Goal: Contribute content

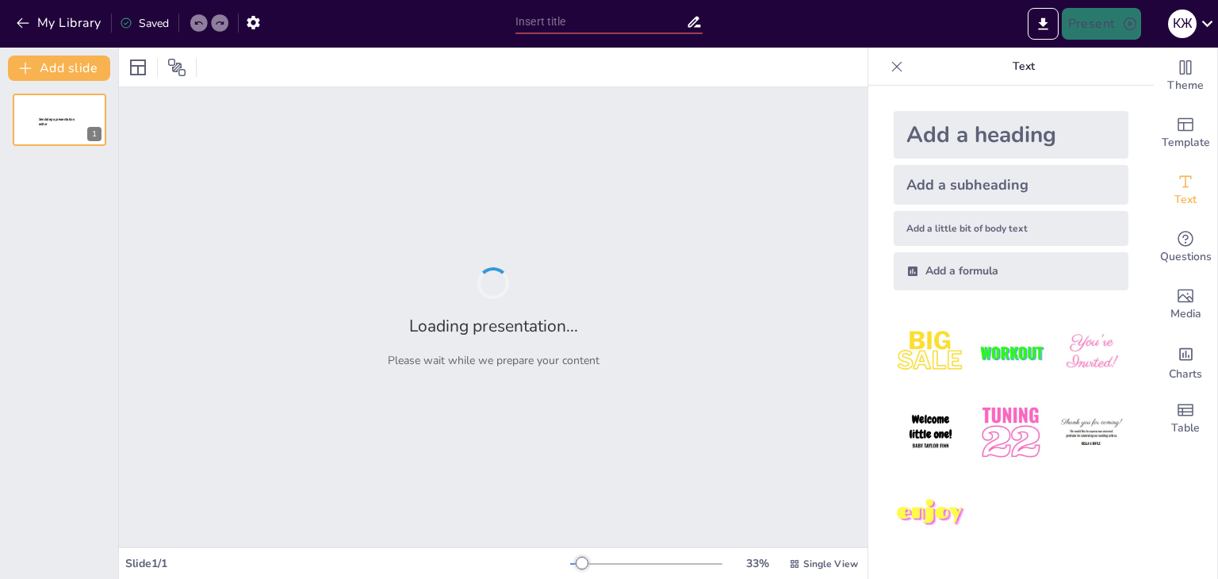
type input "[PERSON_NAME]: Борець за права людини"
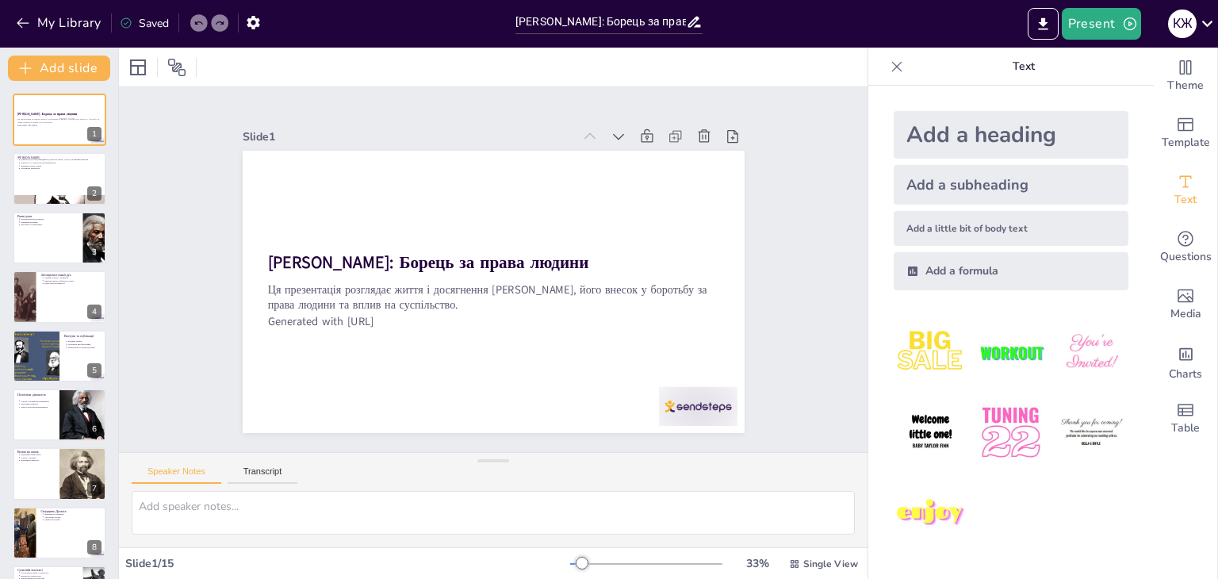
click at [869, 77] on div "Text" at bounding box center [1011, 67] width 286 height 38
click at [889, 74] on icon at bounding box center [897, 67] width 16 height 16
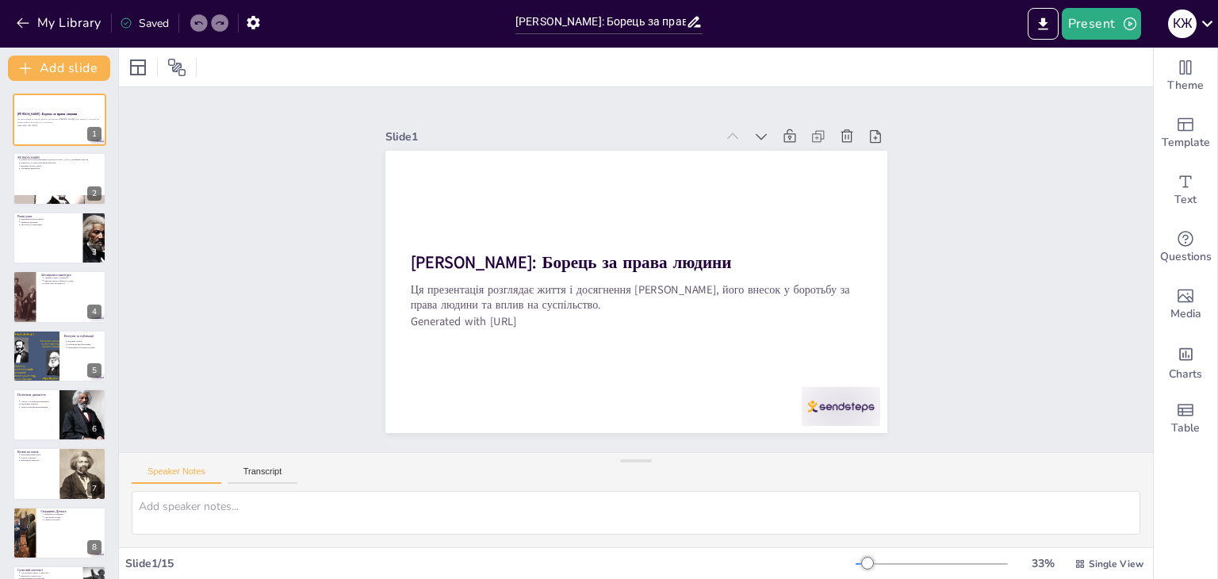
drag, startPoint x: 162, startPoint y: 479, endPoint x: 166, endPoint y: 452, distance: 27.3
click at [163, 463] on div "Speaker Notes Transcript" at bounding box center [636, 472] width 1034 height 38
drag, startPoint x: 166, startPoint y: 452, endPoint x: 168, endPoint y: 411, distance: 41.3
click at [168, 411] on div "Slide 1 [PERSON_NAME]: Борець за права людини Ця презентація розглядає життя і …" at bounding box center [636, 317] width 1034 height 460
click at [1124, 415] on div "Slide 1 [PERSON_NAME]: Борець за права людини Ця презентація розглядає життя і …" at bounding box center [635, 270] width 1087 height 572
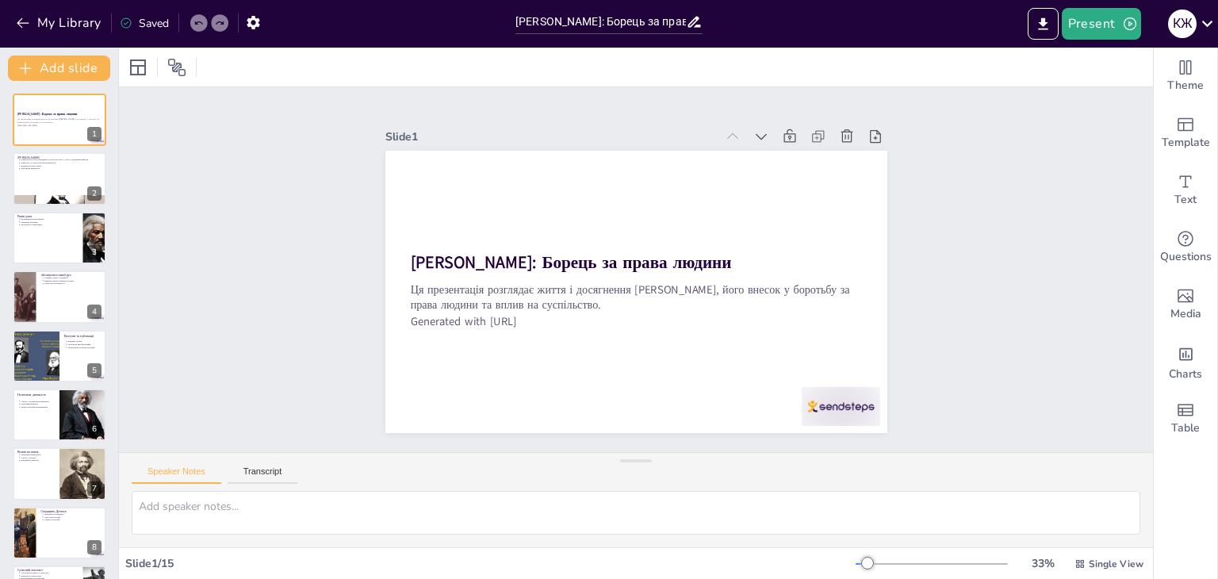
click at [1052, 406] on div "Slide 1 [PERSON_NAME]: Борець за права людини Ця презентація розглядає життя і …" at bounding box center [636, 269] width 833 height 1078
click at [48, 155] on p "[PERSON_NAME]" at bounding box center [60, 157] width 86 height 5
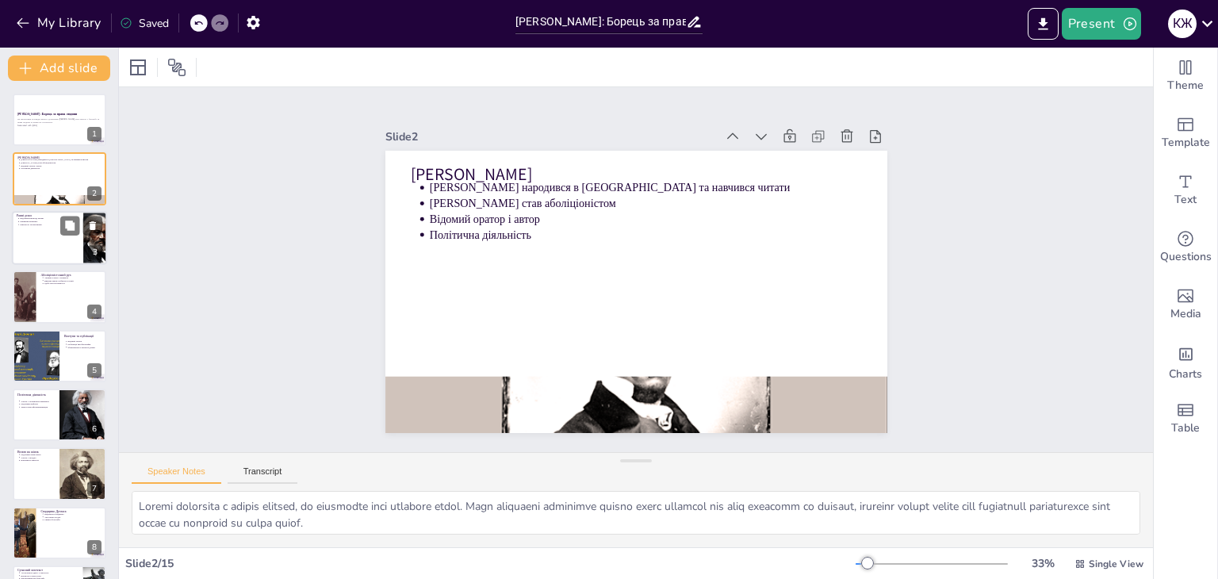
click at [38, 218] on p "Відокремлення від матері" at bounding box center [49, 218] width 59 height 3
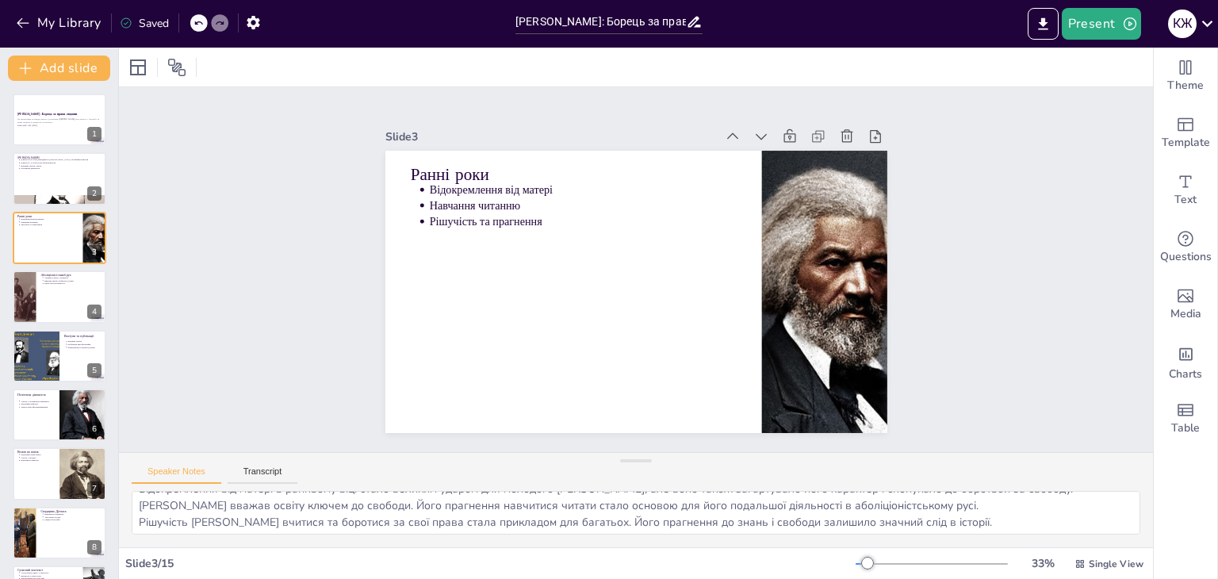
scroll to position [20, 0]
click at [71, 286] on icon at bounding box center [70, 284] width 10 height 10
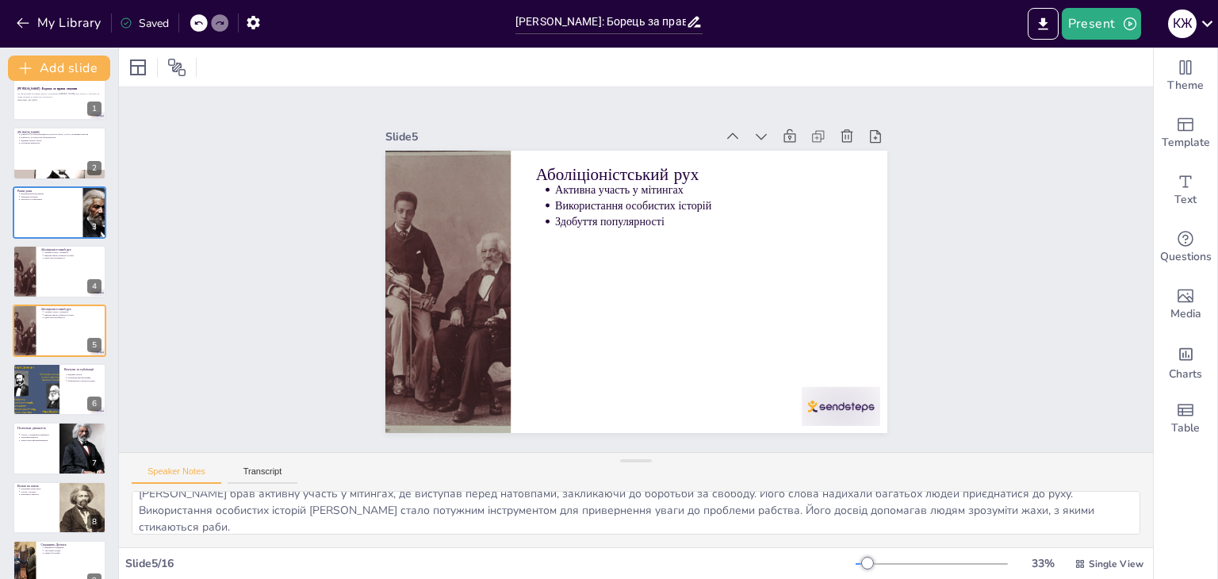
scroll to position [0, 0]
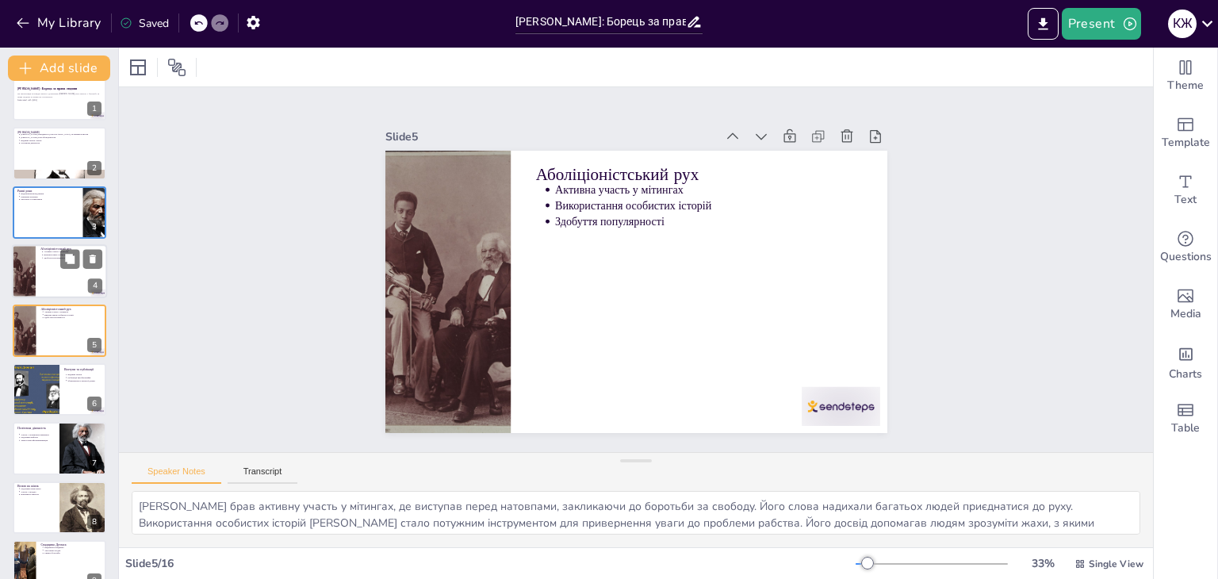
click at [47, 286] on div at bounding box center [59, 271] width 95 height 54
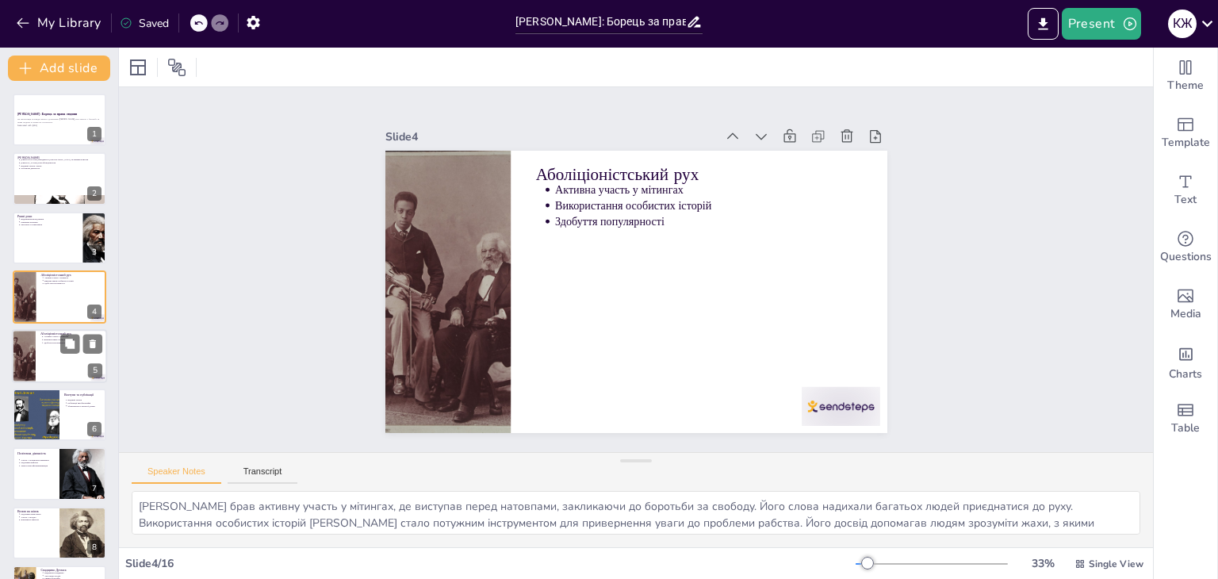
click at [53, 351] on div at bounding box center [59, 356] width 95 height 54
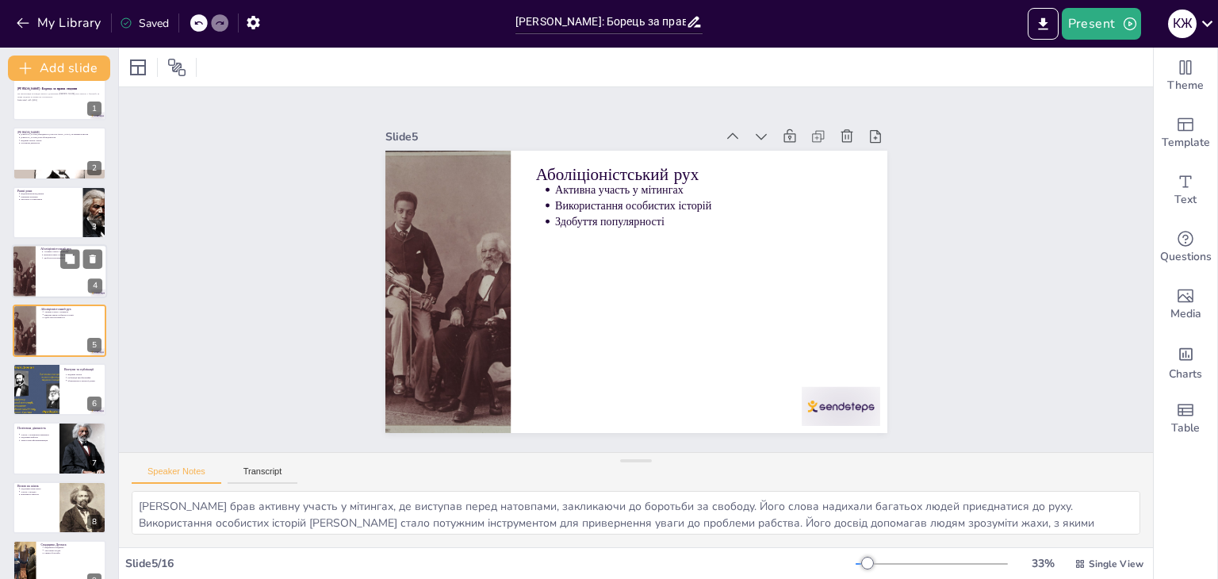
click at [52, 280] on div at bounding box center [59, 271] width 95 height 54
click at [52, 257] on p "Використання особистих історій" at bounding box center [73, 255] width 59 height 3
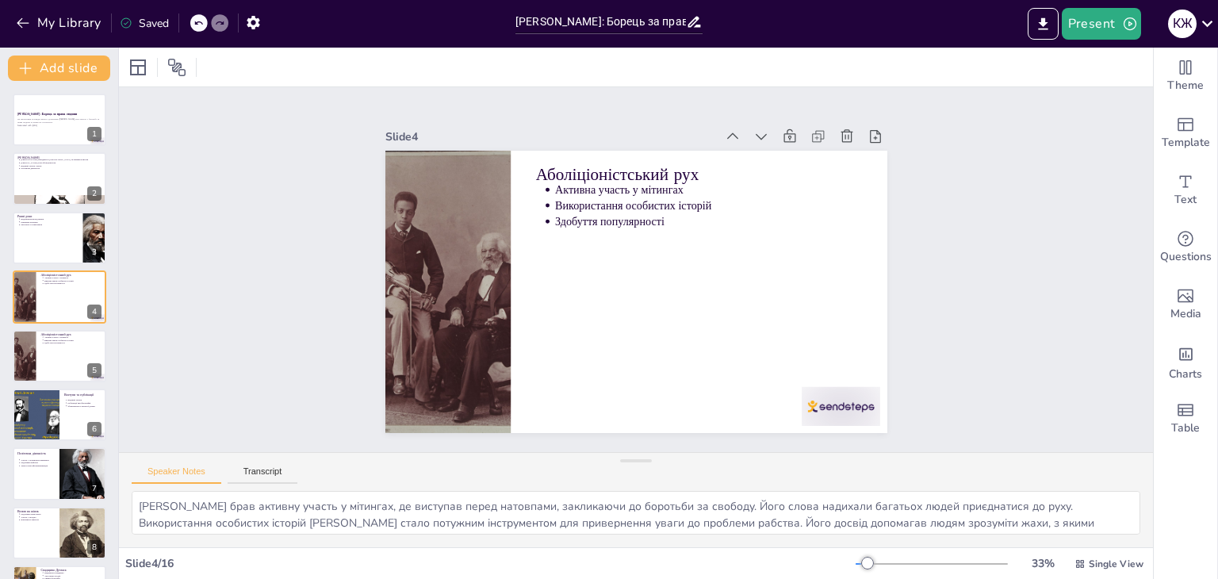
scroll to position [36, 0]
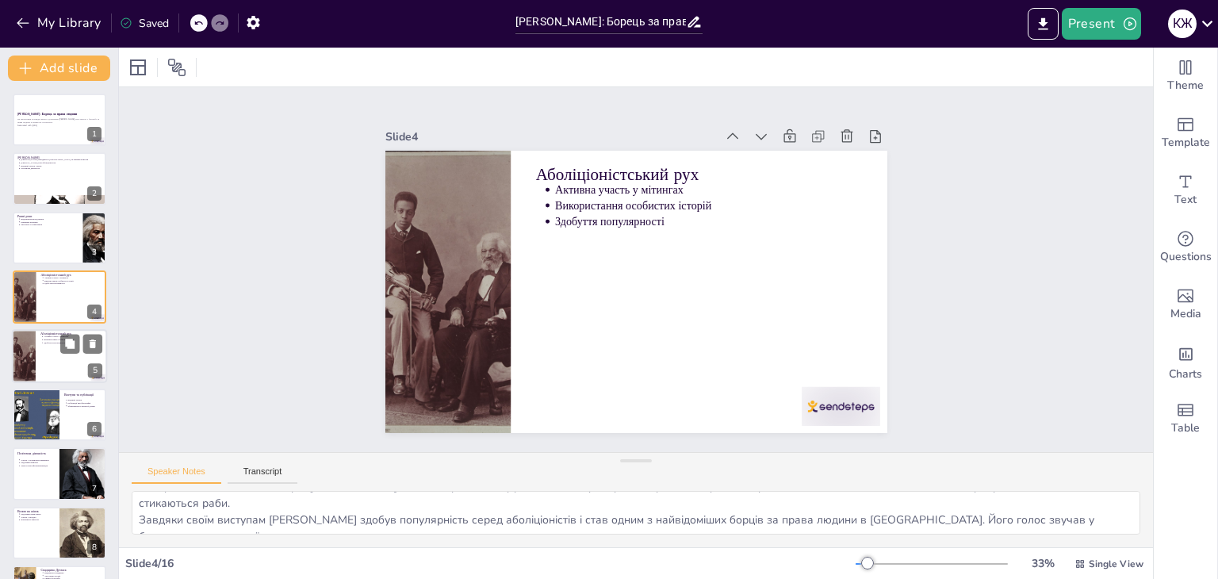
click at [60, 355] on div at bounding box center [59, 356] width 95 height 54
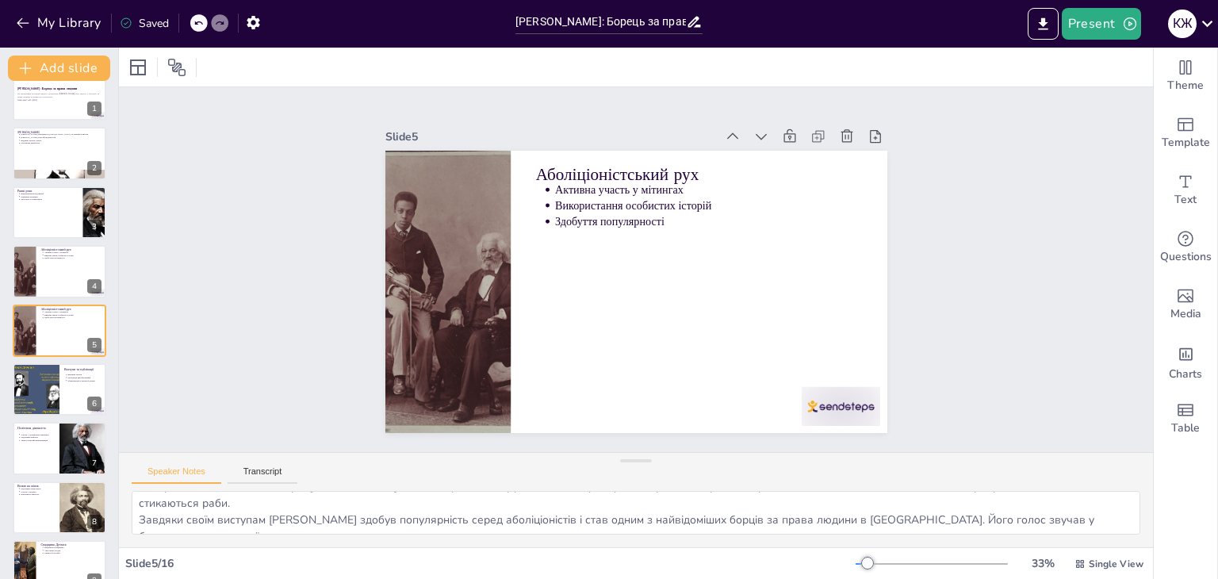
scroll to position [0, 0]
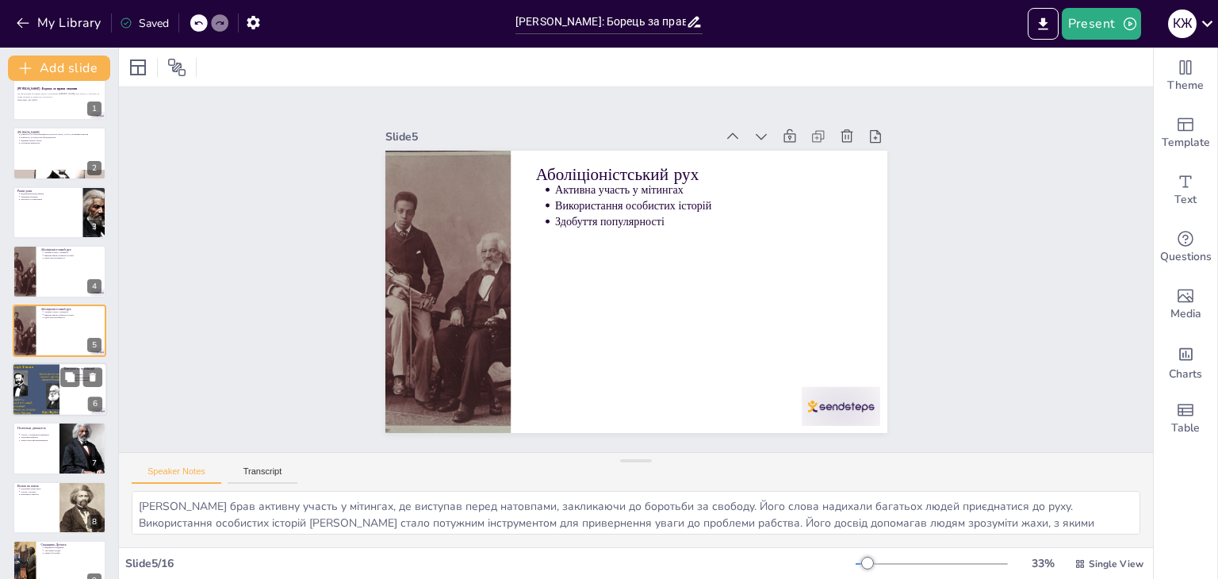
click at [44, 375] on div at bounding box center [35, 389] width 71 height 54
type textarea "Як оратор, [PERSON_NAME] мав величезний вплив на суспільство. Його здатність пе…"
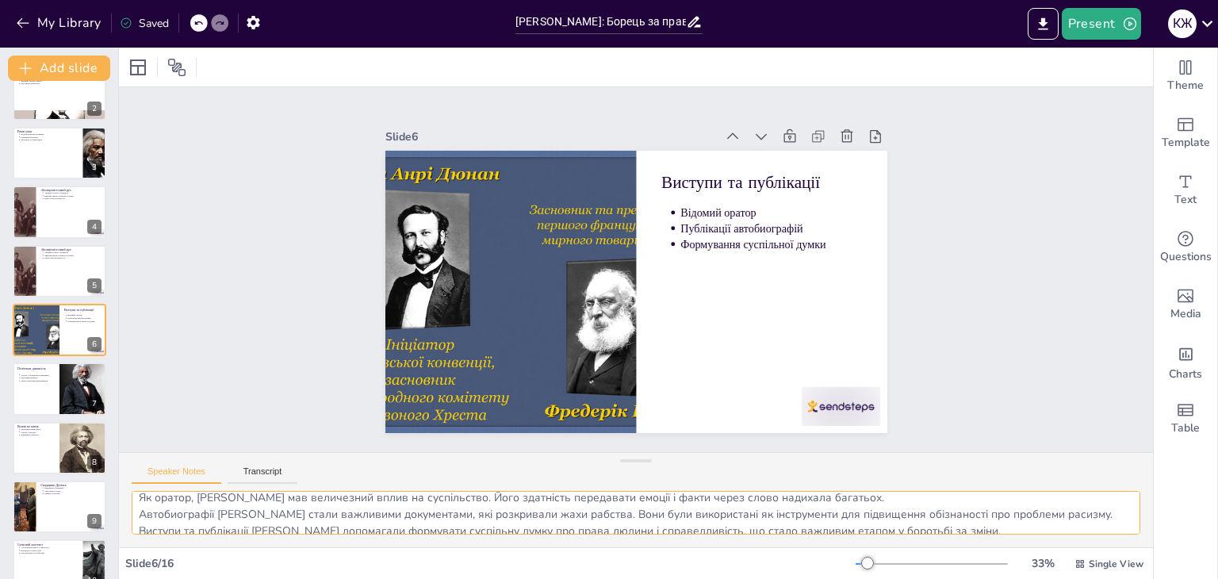
scroll to position [20, 0]
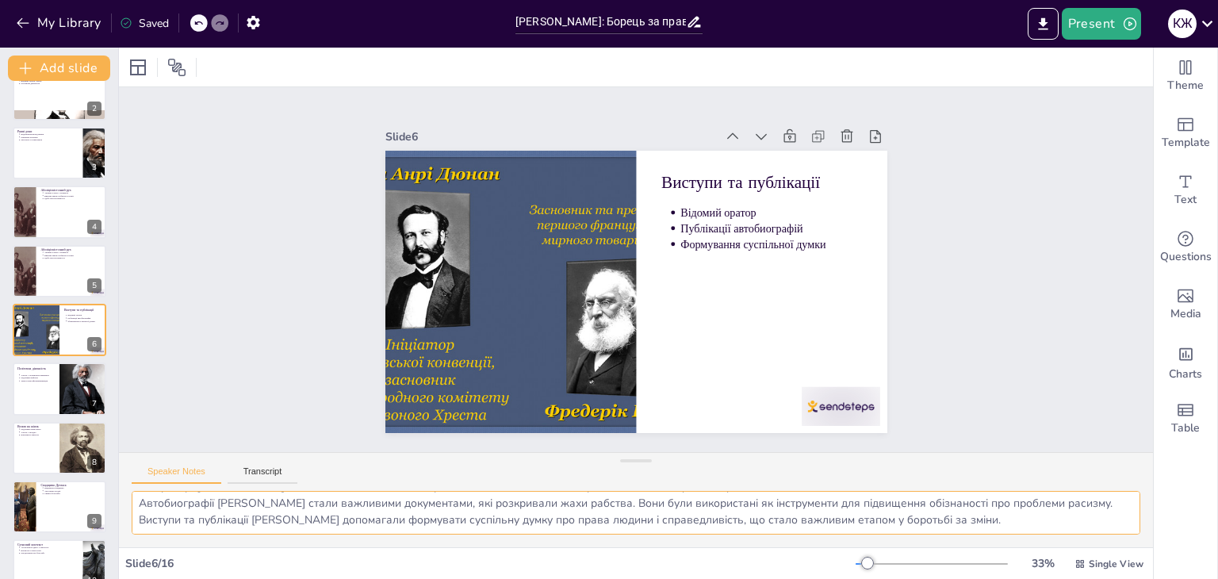
drag, startPoint x: 136, startPoint y: 504, endPoint x: 1015, endPoint y: 525, distance: 879.8
click at [1015, 525] on textarea "Як оратор, [PERSON_NAME] мав величезний вплив на суспільство. Його здатність пе…" at bounding box center [636, 513] width 1009 height 44
